Goal: Transaction & Acquisition: Purchase product/service

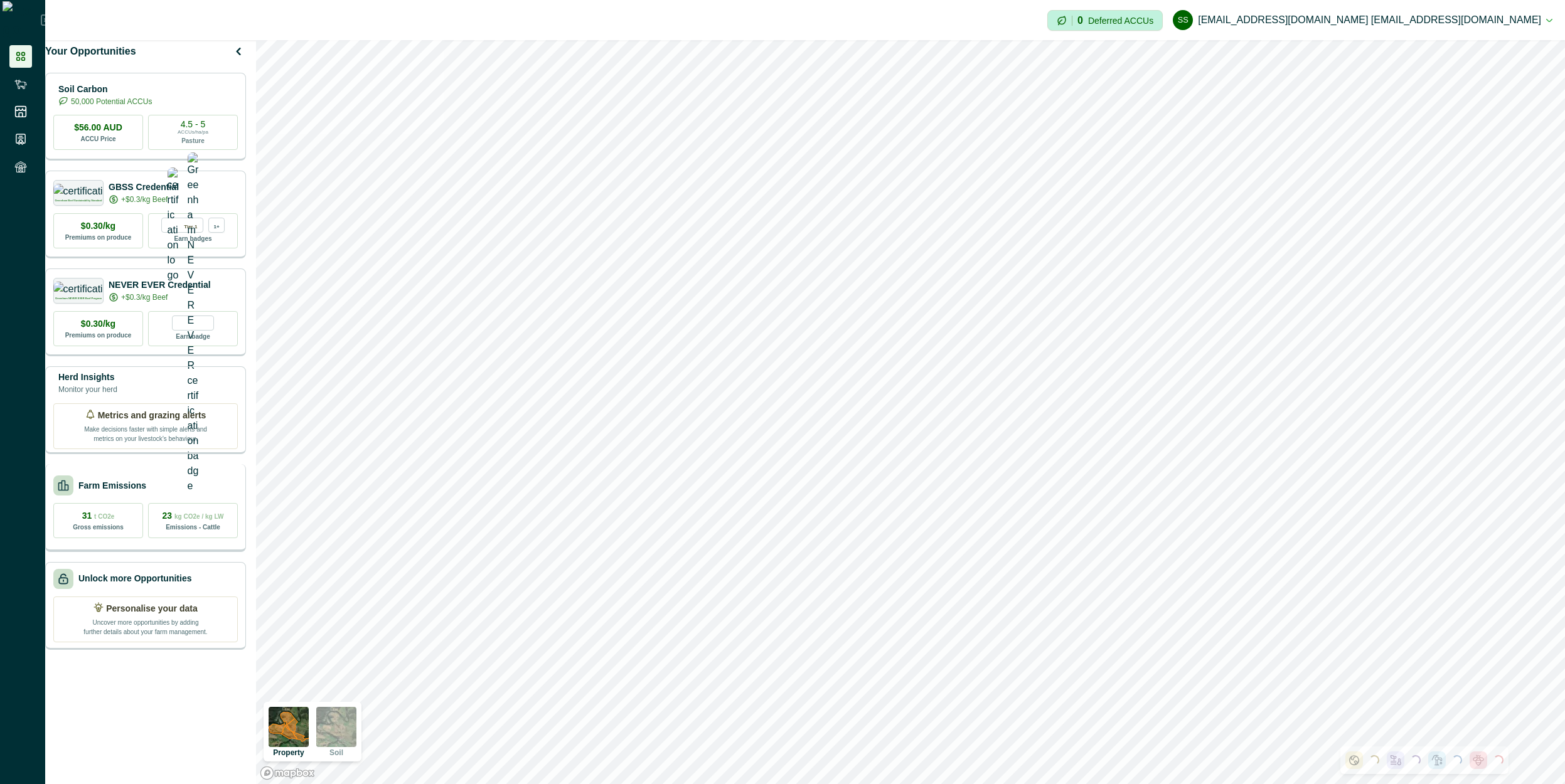
click at [142, 492] on p "Farm Emissions" at bounding box center [113, 485] width 68 height 13
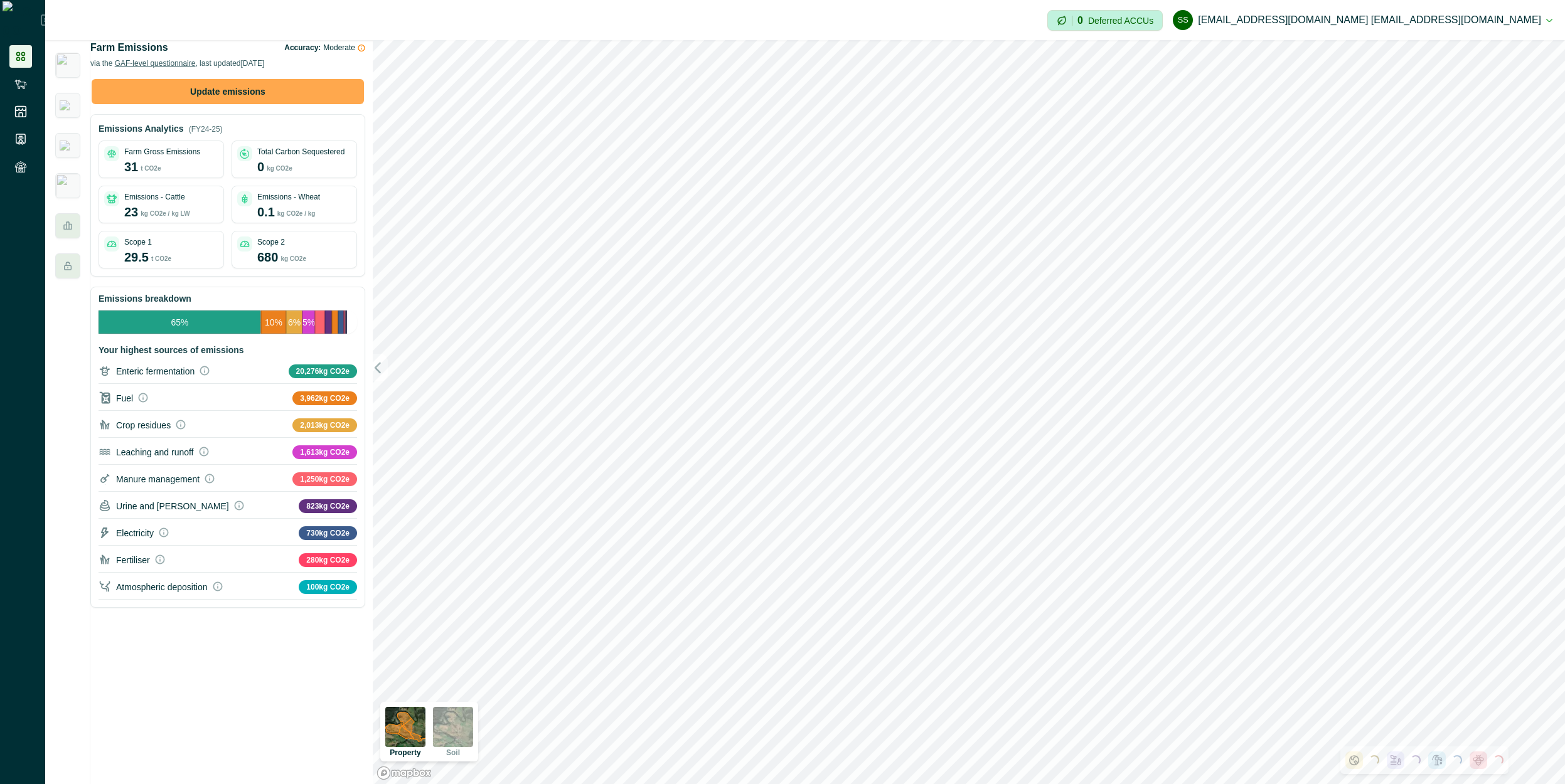
click at [275, 104] on button "Update emissions" at bounding box center [228, 92] width 272 height 25
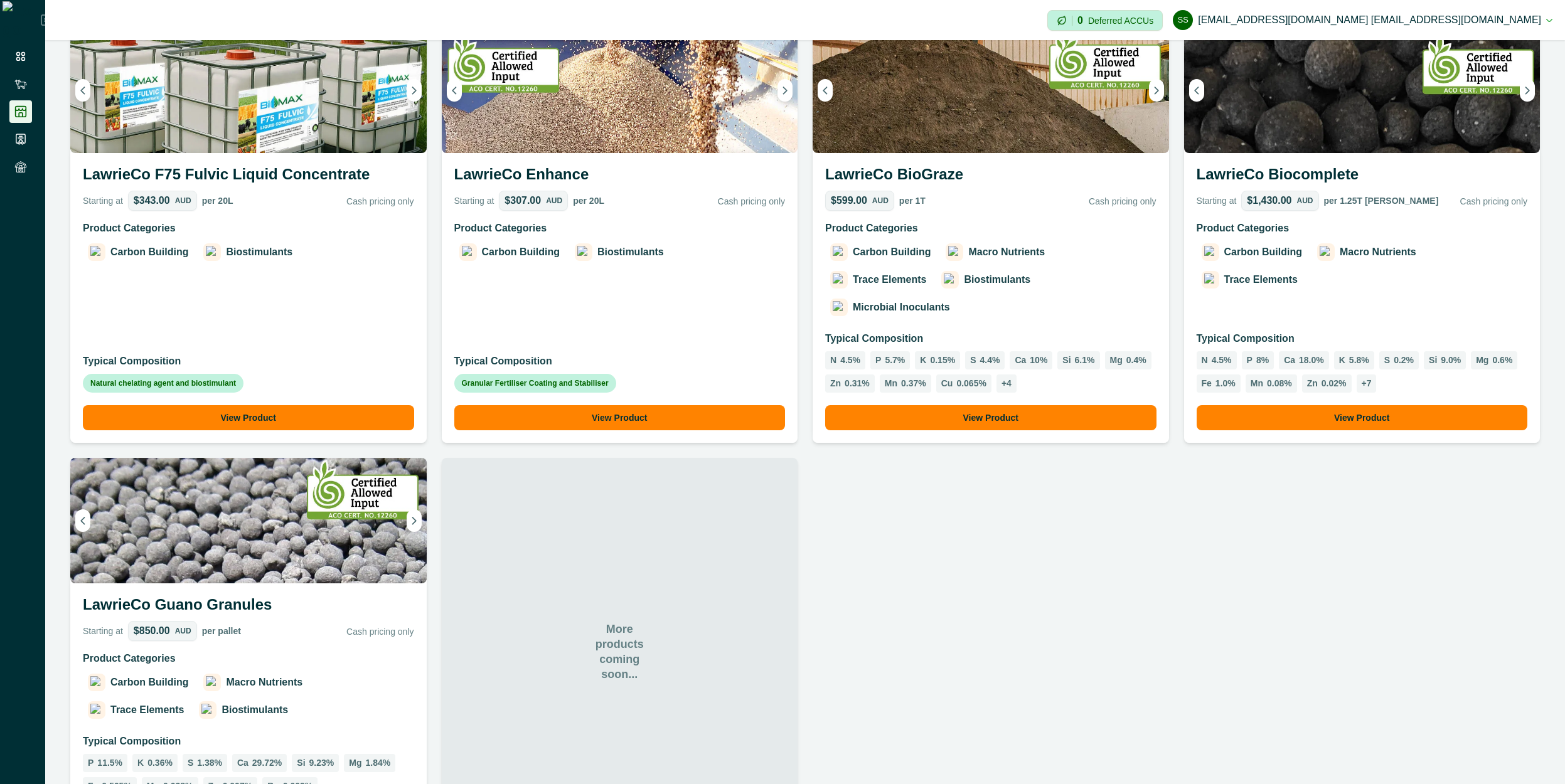
scroll to position [617, 0]
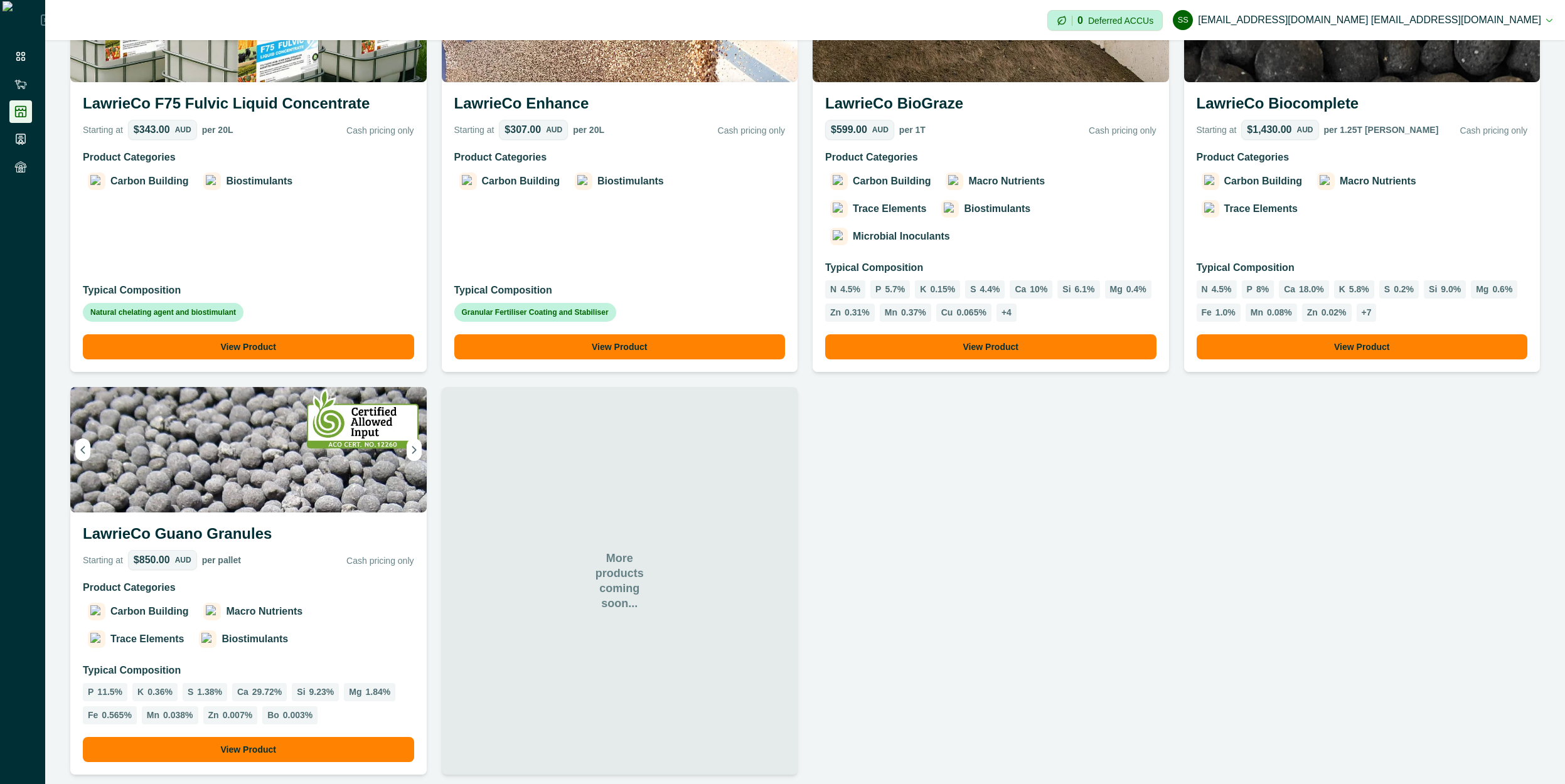
click at [251, 737] on button "View Product" at bounding box center [248, 749] width 331 height 25
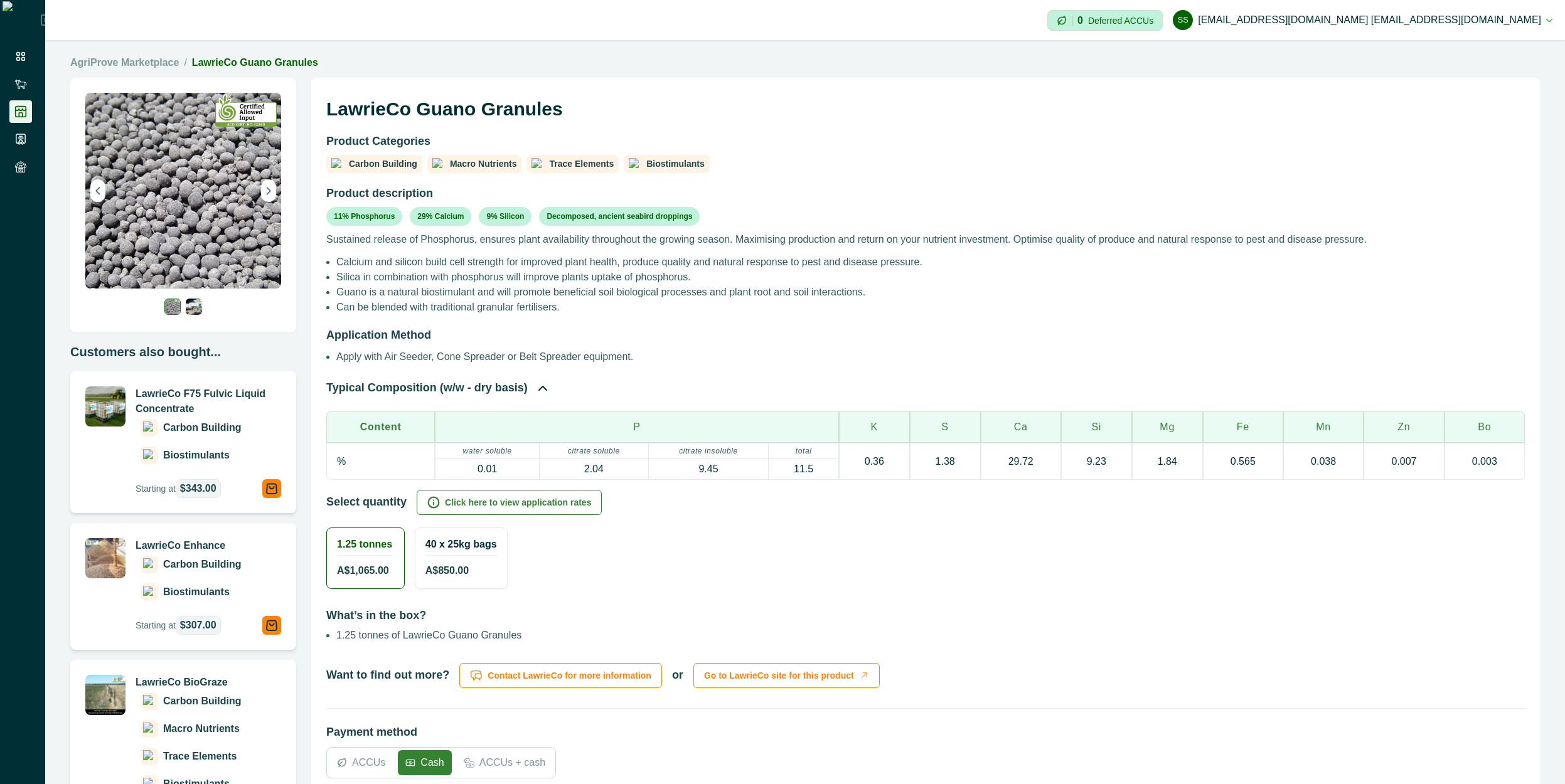
scroll to position [320, 0]
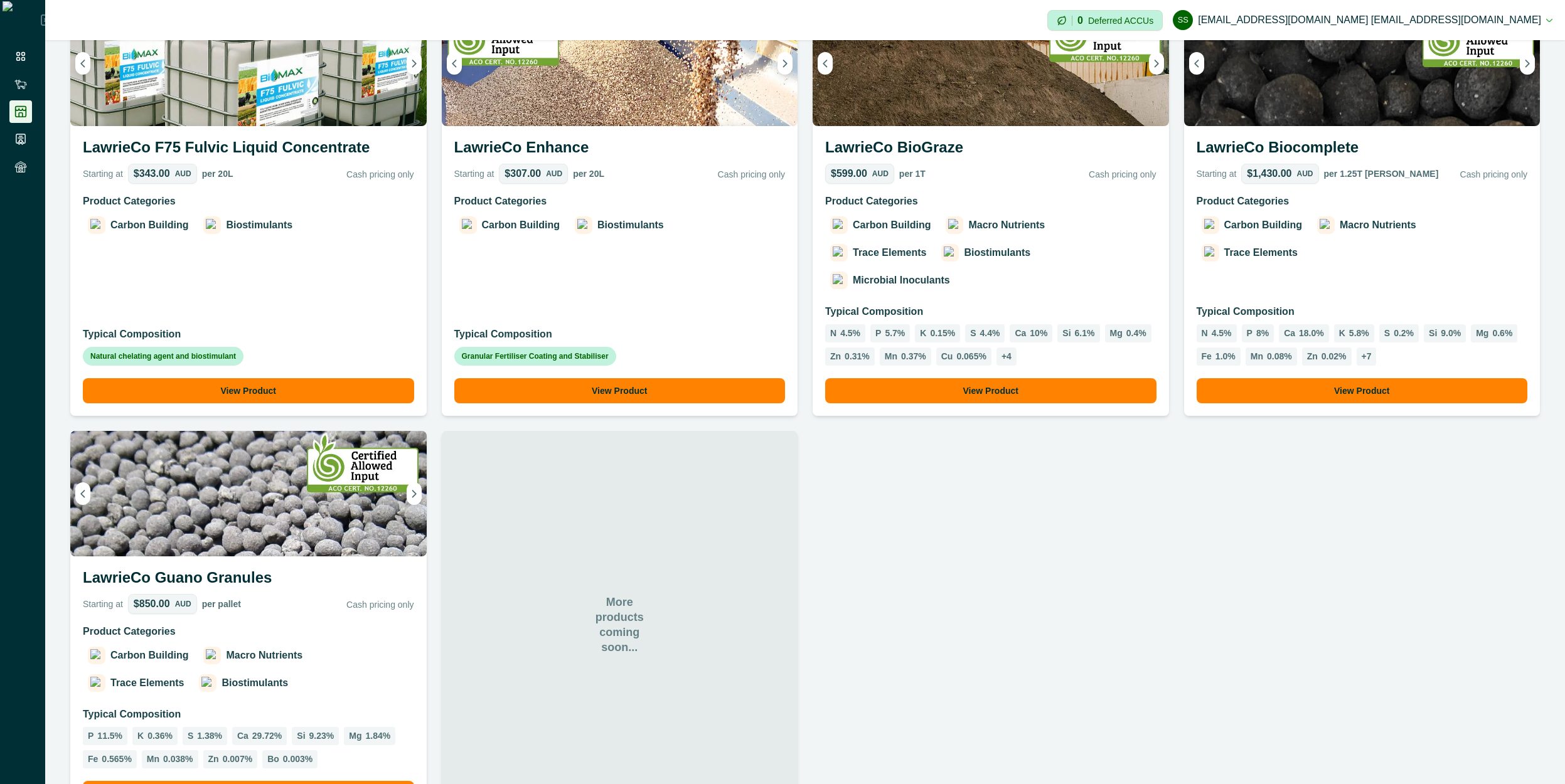
scroll to position [617, 0]
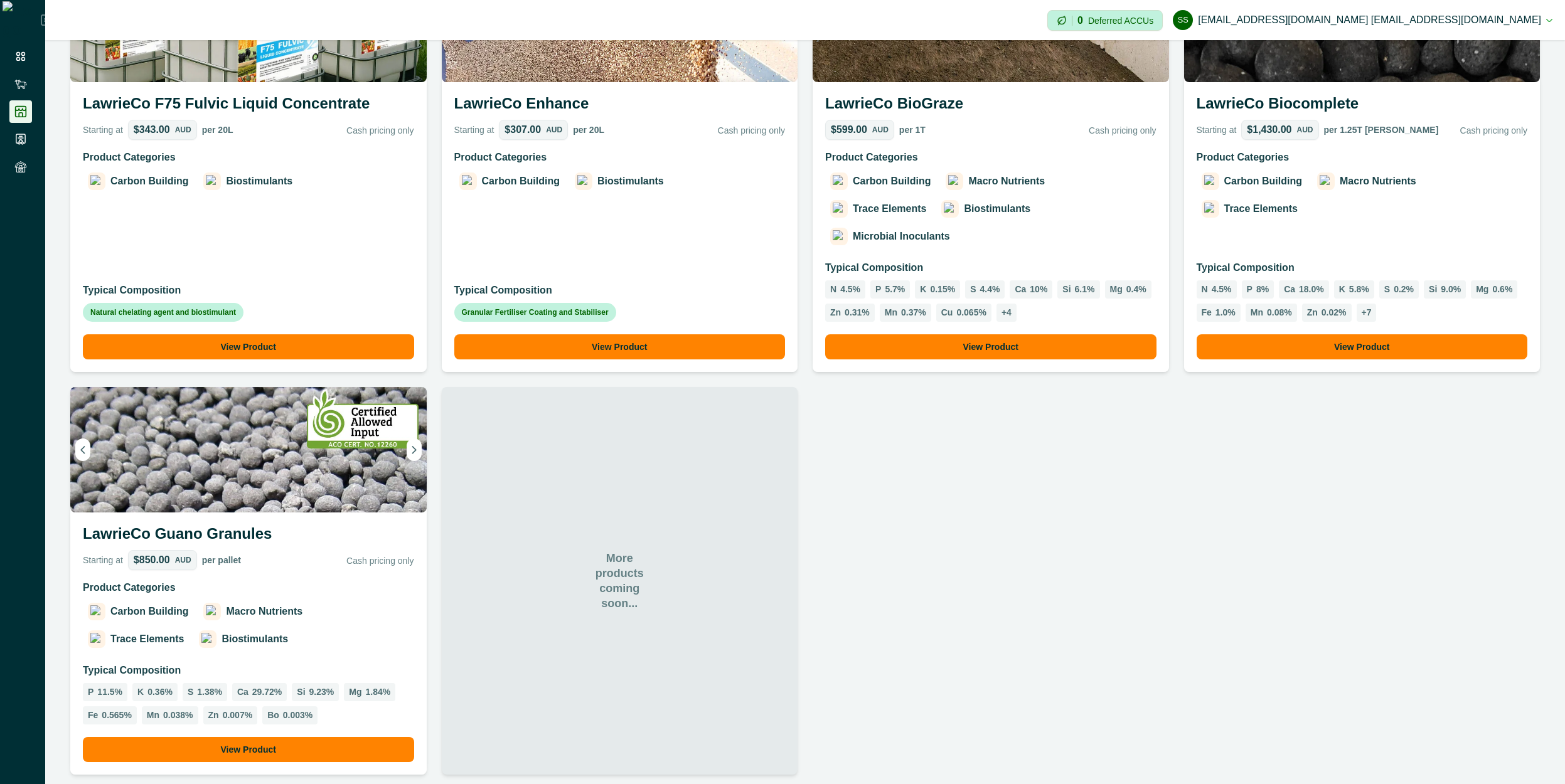
click at [245, 737] on button "View Product" at bounding box center [248, 749] width 331 height 25
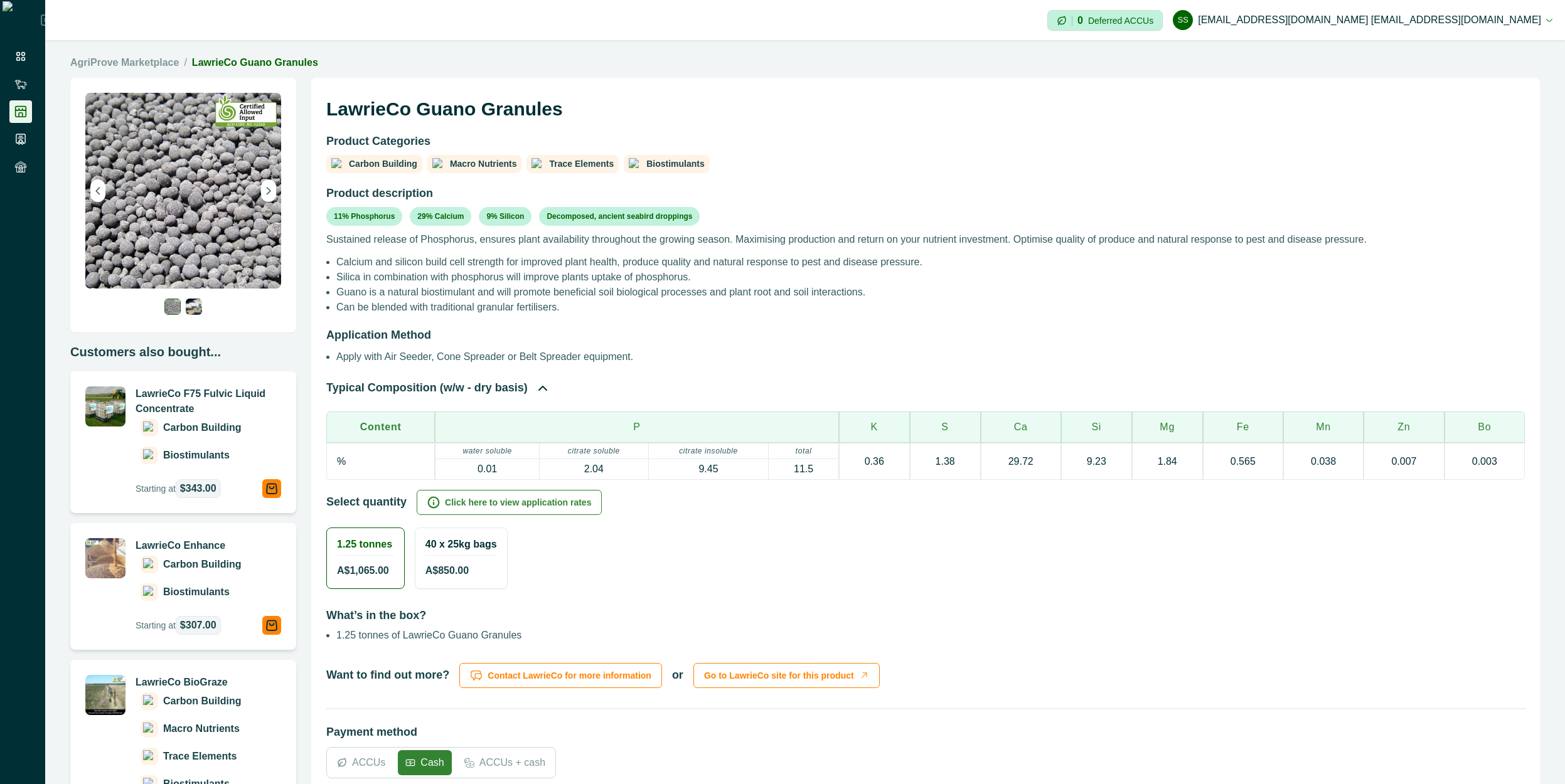
scroll to position [301, 0]
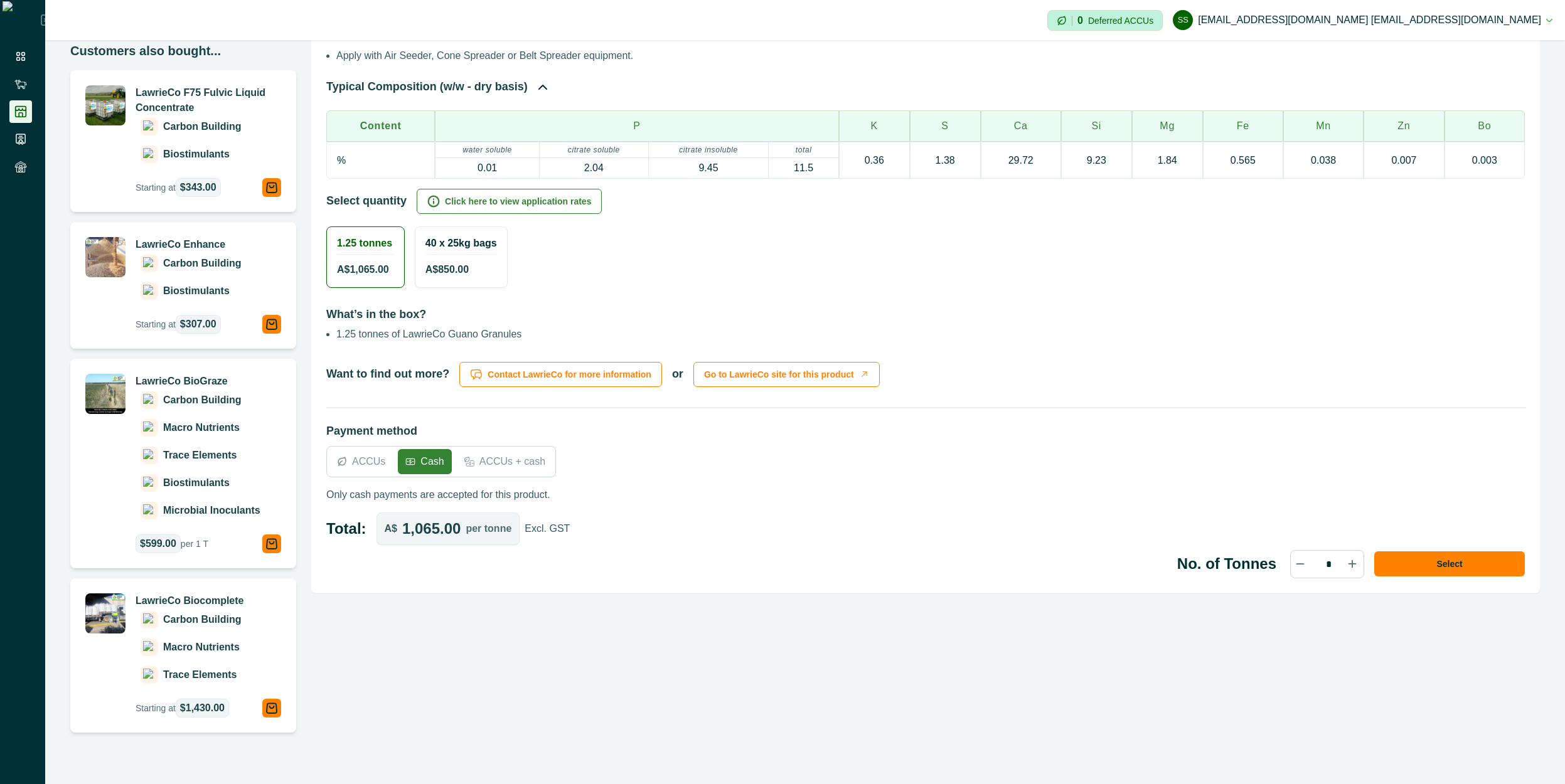
click at [479, 262] on div "40 x 25kg bags A$ 850.00" at bounding box center [461, 257] width 92 height 60
click at [379, 271] on span "A$ 1,065.00" at bounding box center [363, 269] width 52 height 15
click at [470, 258] on div "40 x 25kg bags A$ 850.00" at bounding box center [461, 257] width 92 height 60
click at [369, 274] on span "A$ 1,065.00" at bounding box center [363, 269] width 52 height 15
click at [474, 284] on div "40 x 25kg bags A$ 850.00" at bounding box center [461, 257] width 92 height 60
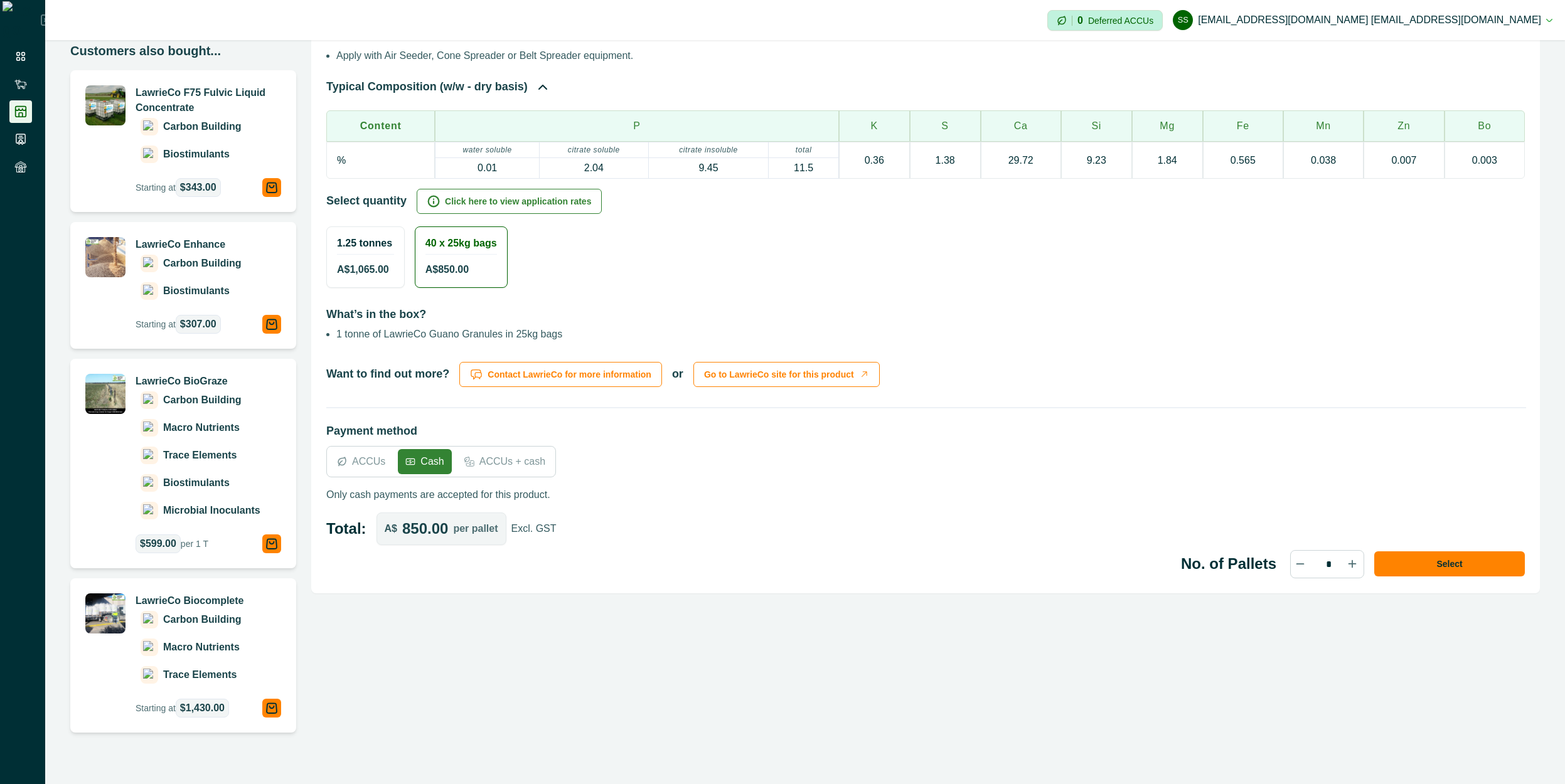
click at [374, 269] on span "A$ 1,065.00" at bounding box center [363, 269] width 52 height 15
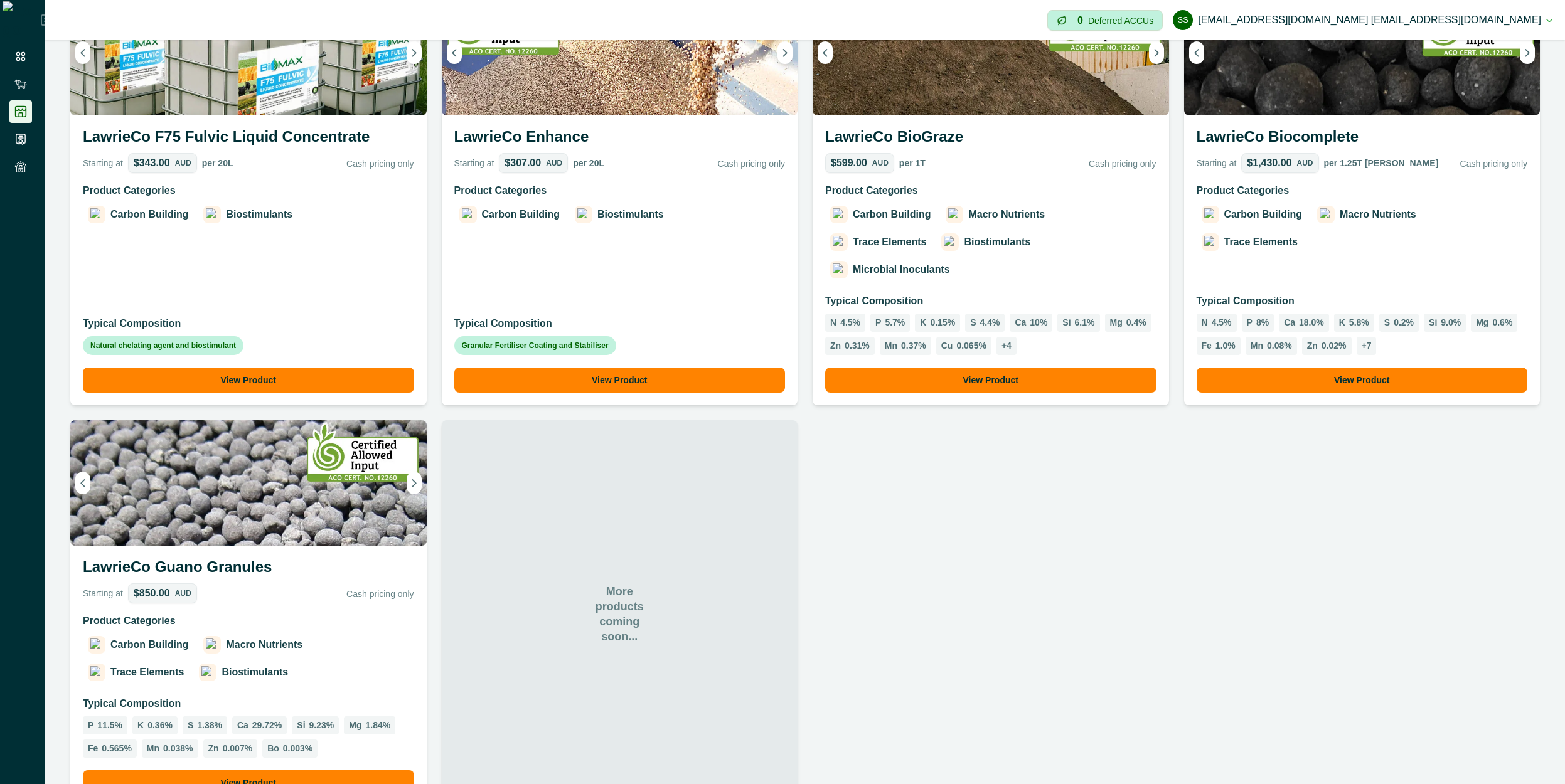
scroll to position [617, 0]
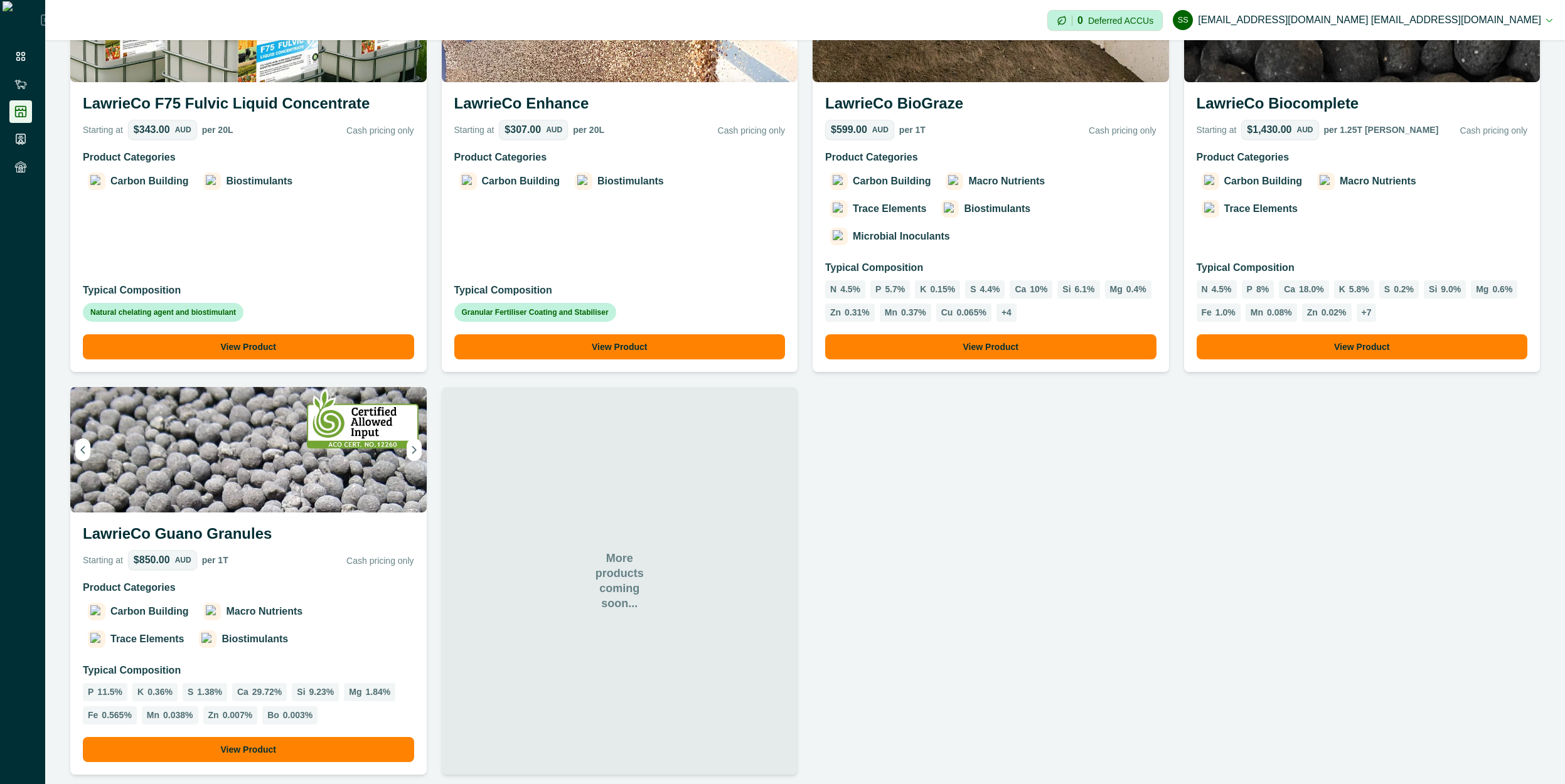
drag, startPoint x: 246, startPoint y: 703, endPoint x: 249, endPoint y: 636, distance: 67.1
click at [247, 737] on button "View Product" at bounding box center [248, 749] width 331 height 25
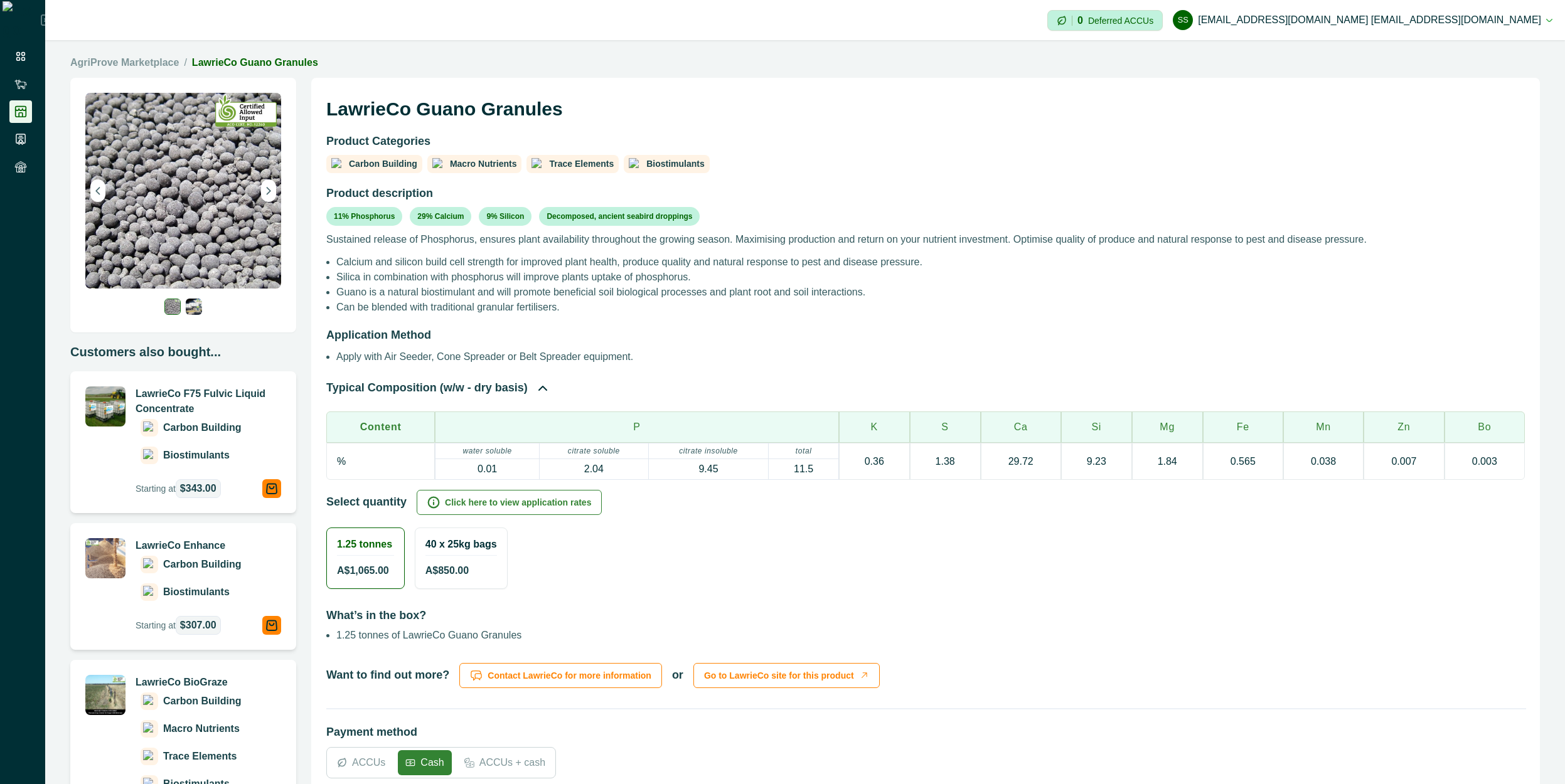
click at [1154, 21] on p "Deferred ACCUs" at bounding box center [1120, 20] width 65 height 10
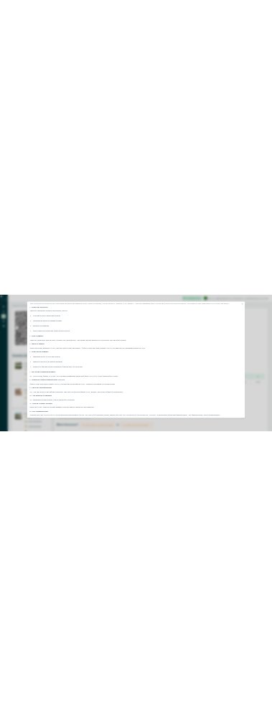
scroll to position [295, 0]
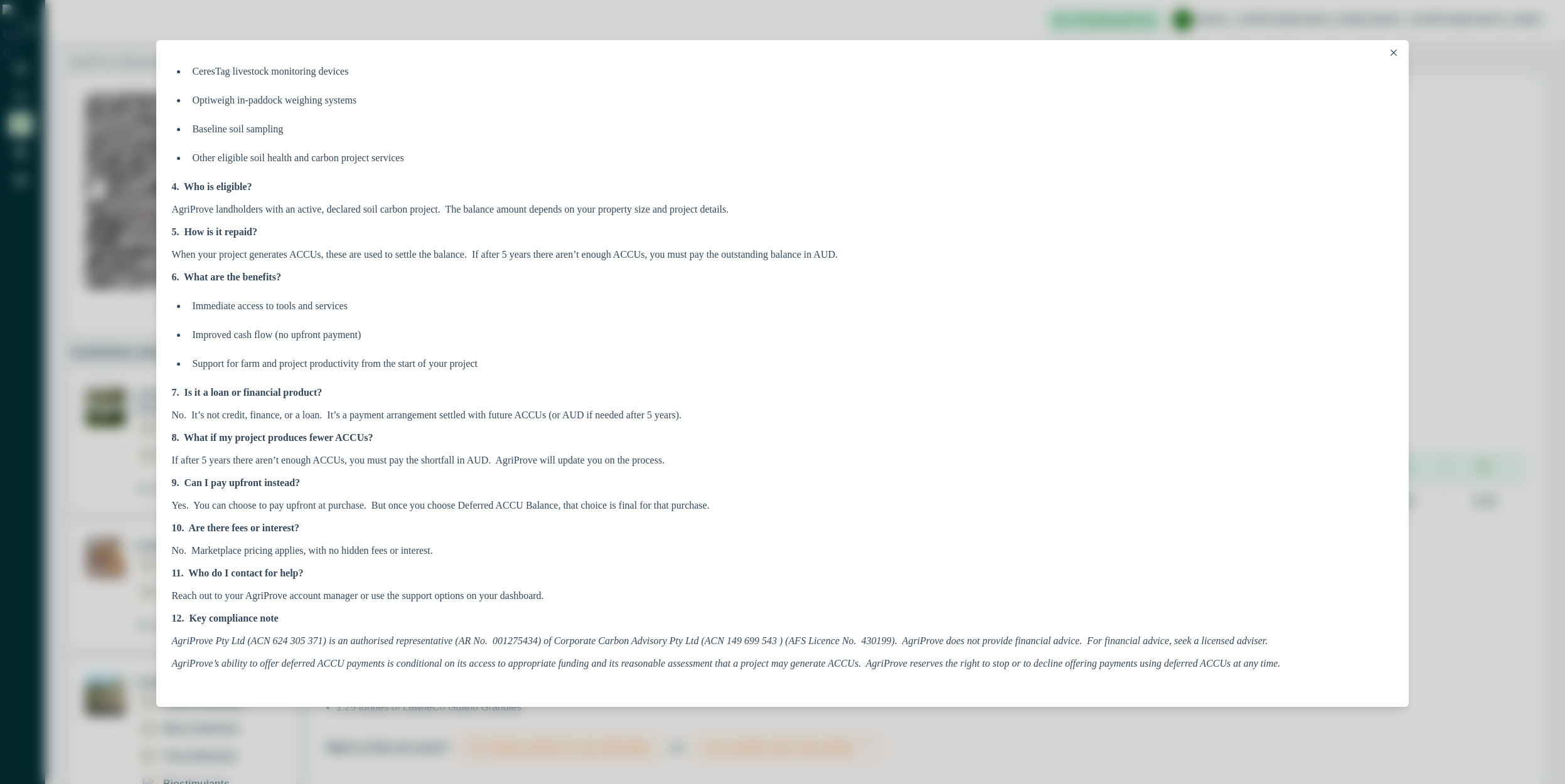
click at [1423, 182] on div "Deferred ACCU Balance – FAQs Help Centre [DOMAIN_NAME] General" at bounding box center [782, 392] width 1565 height 784
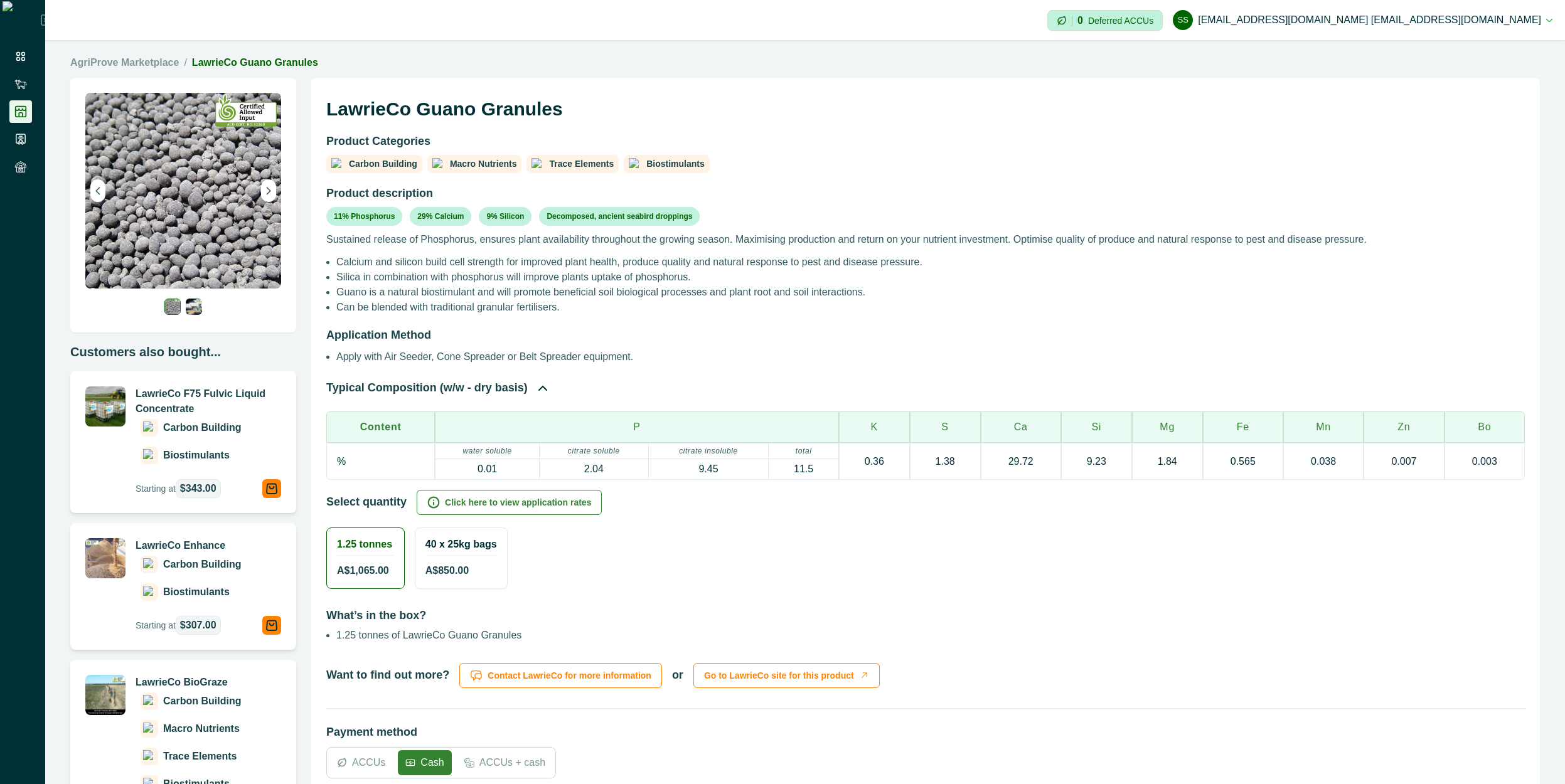
click at [1163, 14] on div "0 Deferred ACCUs" at bounding box center [1105, 20] width 115 height 21
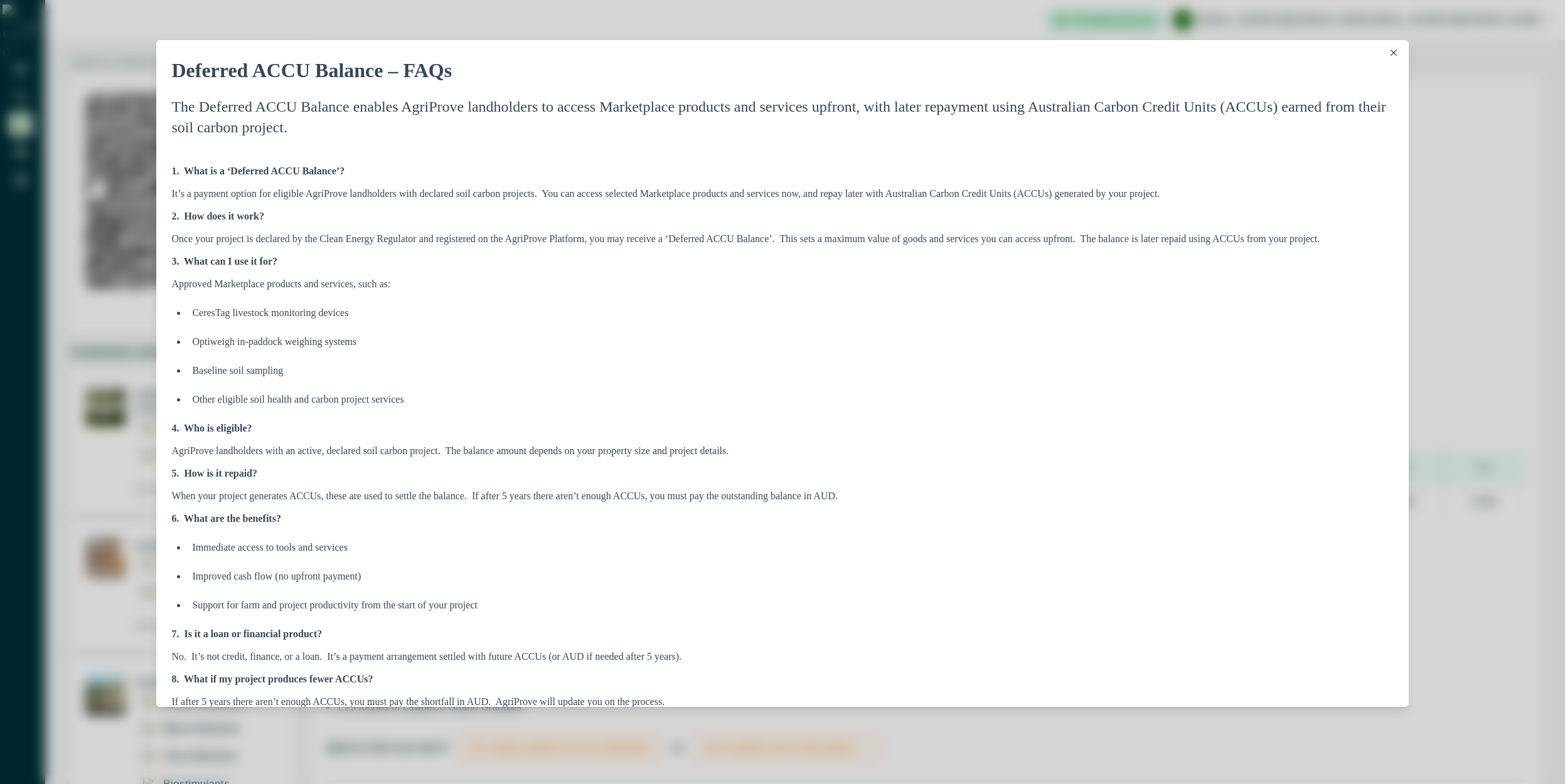
click at [1466, 189] on div "Deferred ACCU Balance – FAQs Help Centre [DOMAIN_NAME] General" at bounding box center [782, 392] width 1565 height 784
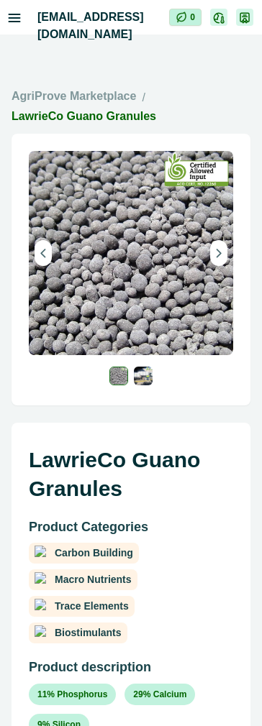
click at [181, 14] on icon at bounding box center [181, 16] width 9 height 11
click at [185, 20] on icon at bounding box center [180, 16] width 11 height 11
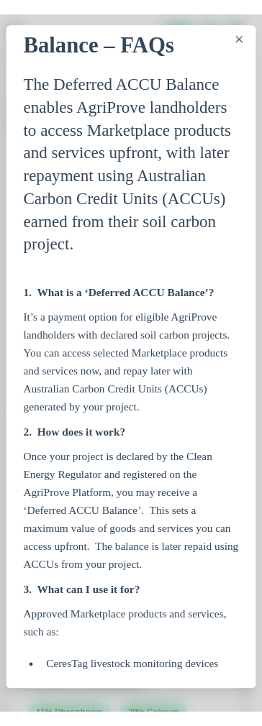
scroll to position [0, 0]
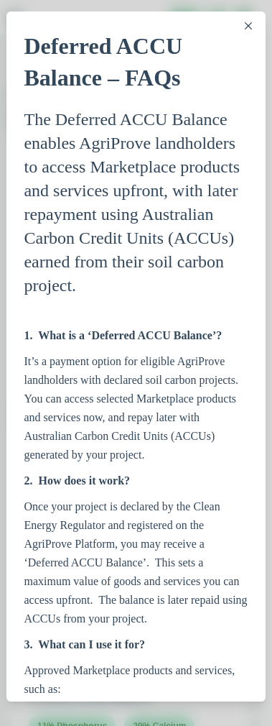
click at [241, 24] on button "Close" at bounding box center [248, 25] width 17 height 17
